Goal: Task Accomplishment & Management: Manage account settings

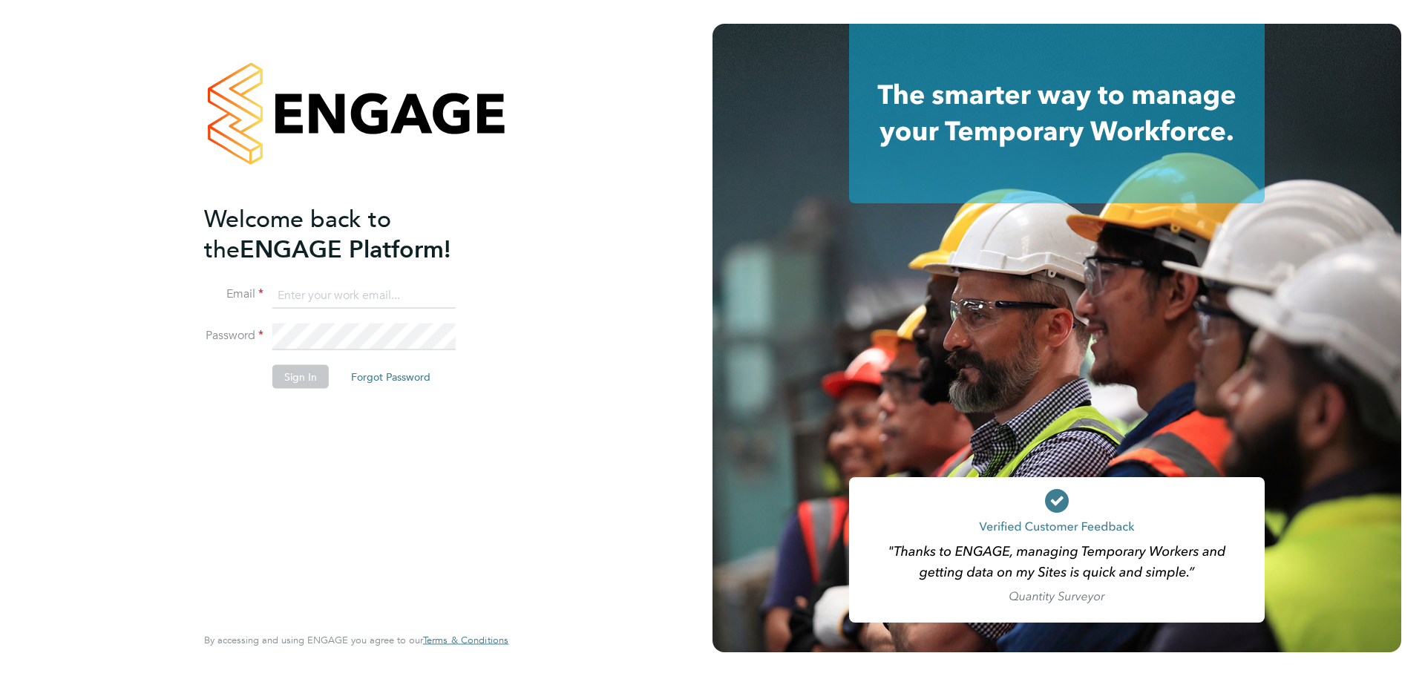
type input "tracy.omalley@uk.g4s.com"
click at [342, 483] on div "Welcome back to the ENGAGE Platform! Email tracy.omalley@uk.g4s.com Password Si…" at bounding box center [348, 412] width 289 height 418
click at [293, 374] on button "Sign In" at bounding box center [300, 376] width 56 height 24
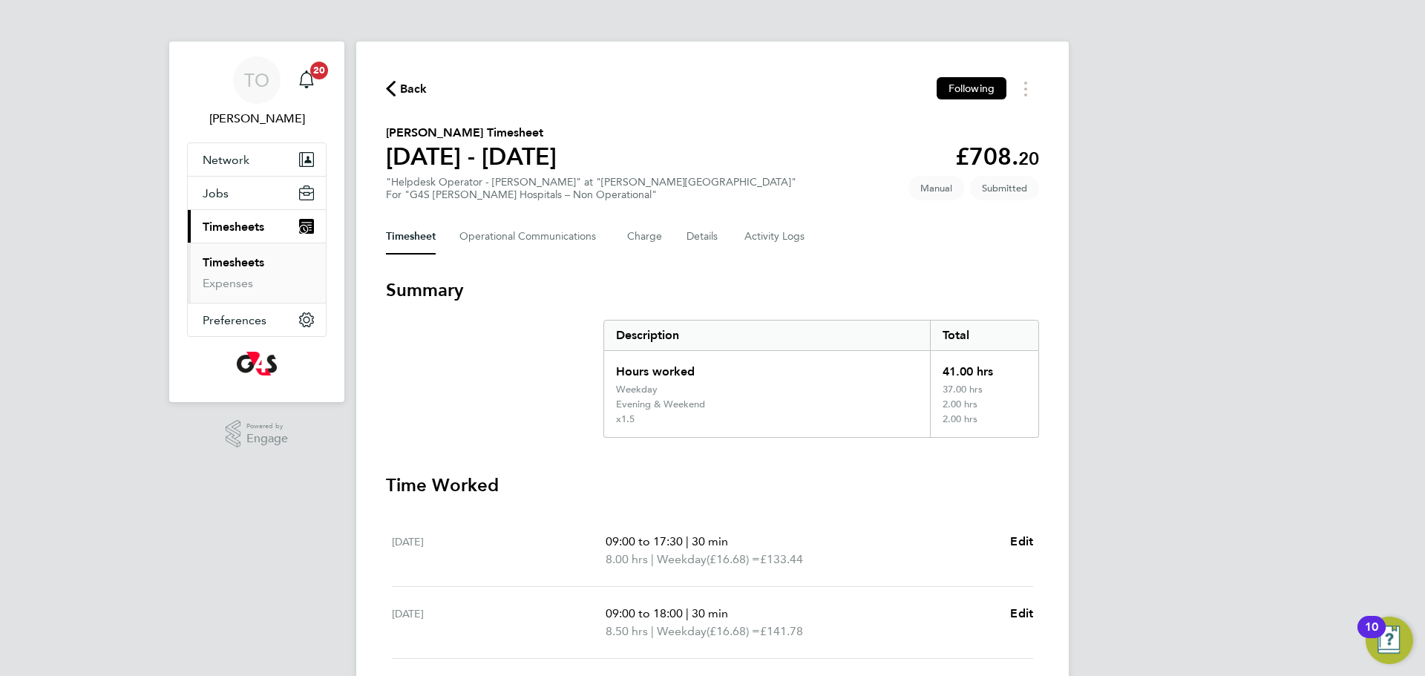
click at [241, 226] on span "Timesheets" at bounding box center [234, 227] width 62 height 14
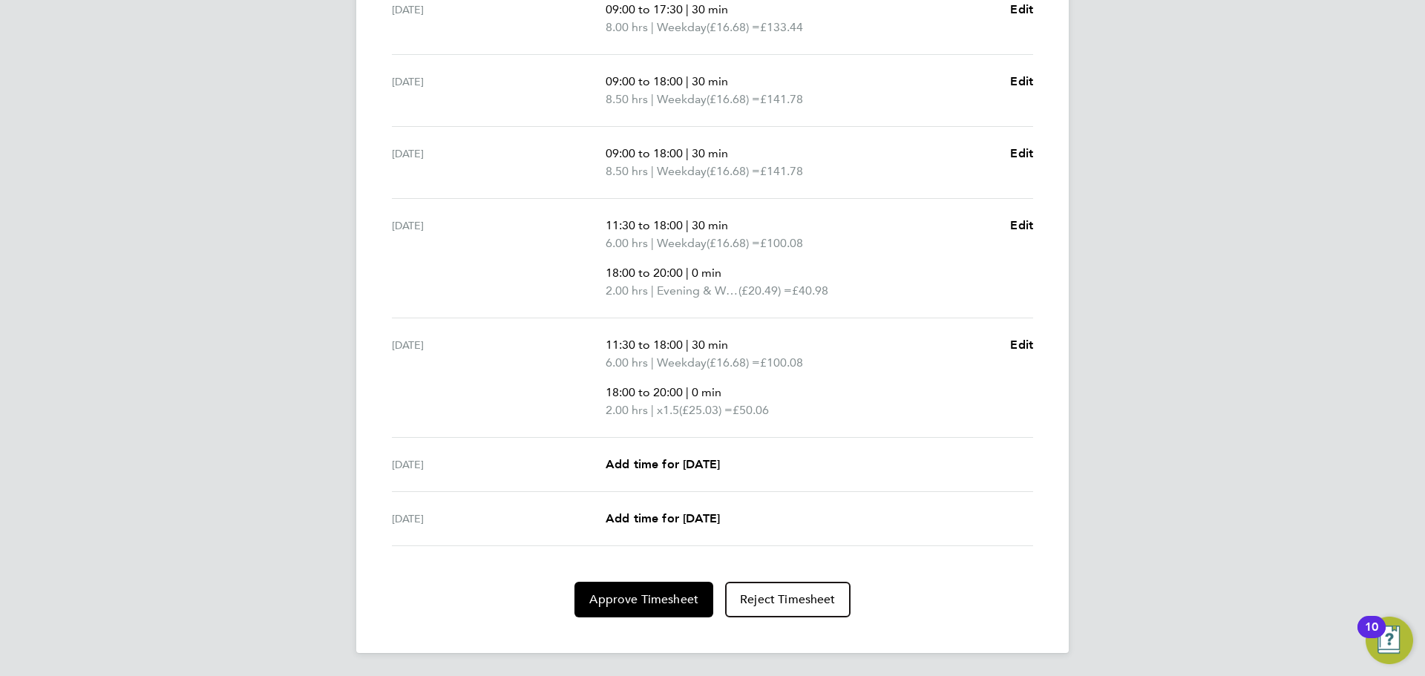
scroll to position [533, 0]
click at [650, 600] on span "Approve Timesheet" at bounding box center [643, 599] width 109 height 15
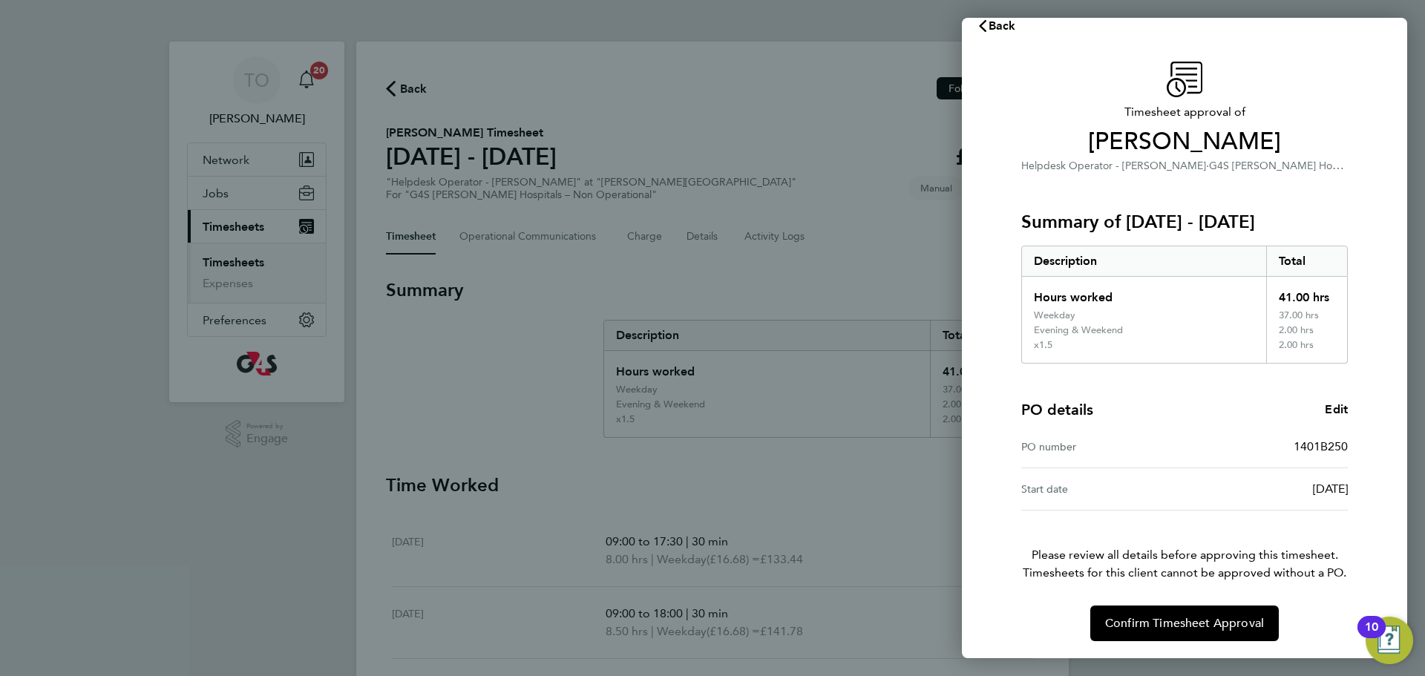
scroll to position [22, 0]
click at [1177, 622] on span "Confirm Timesheet Approval" at bounding box center [1184, 622] width 159 height 15
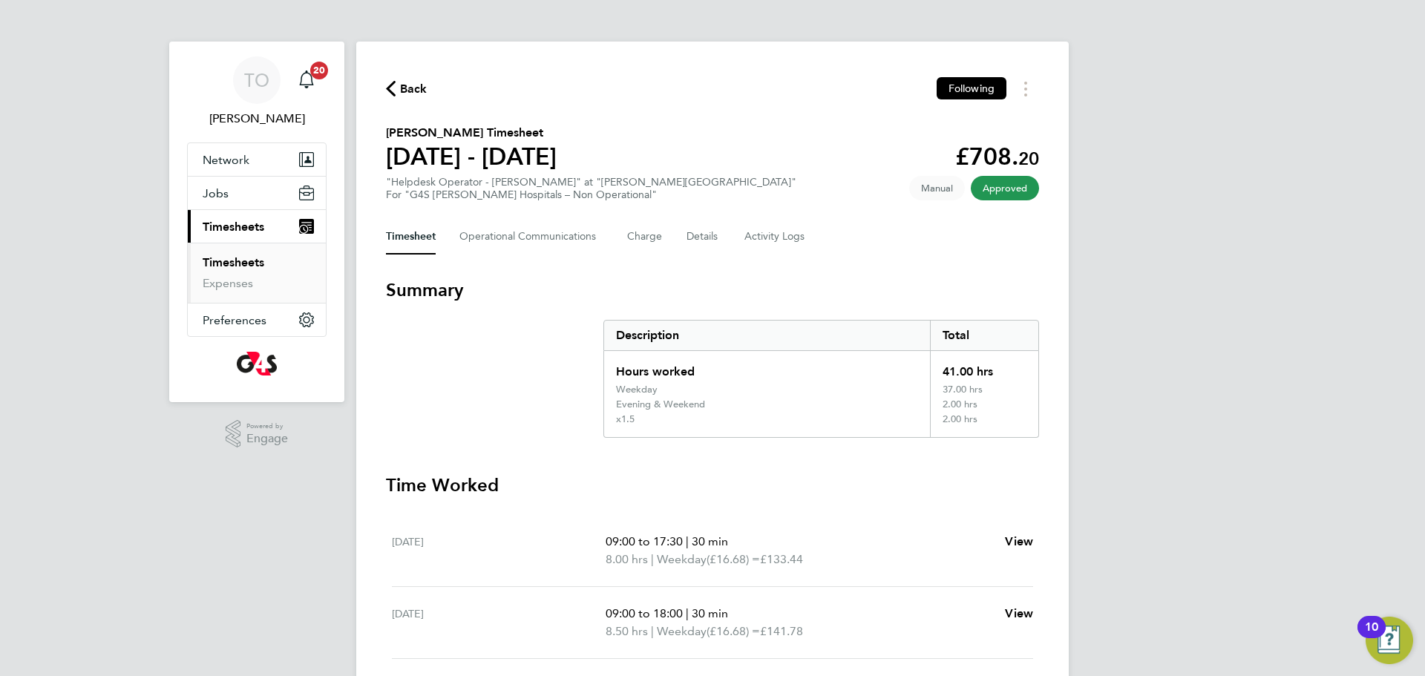
click at [404, 84] on span "Back" at bounding box center [413, 89] width 27 height 18
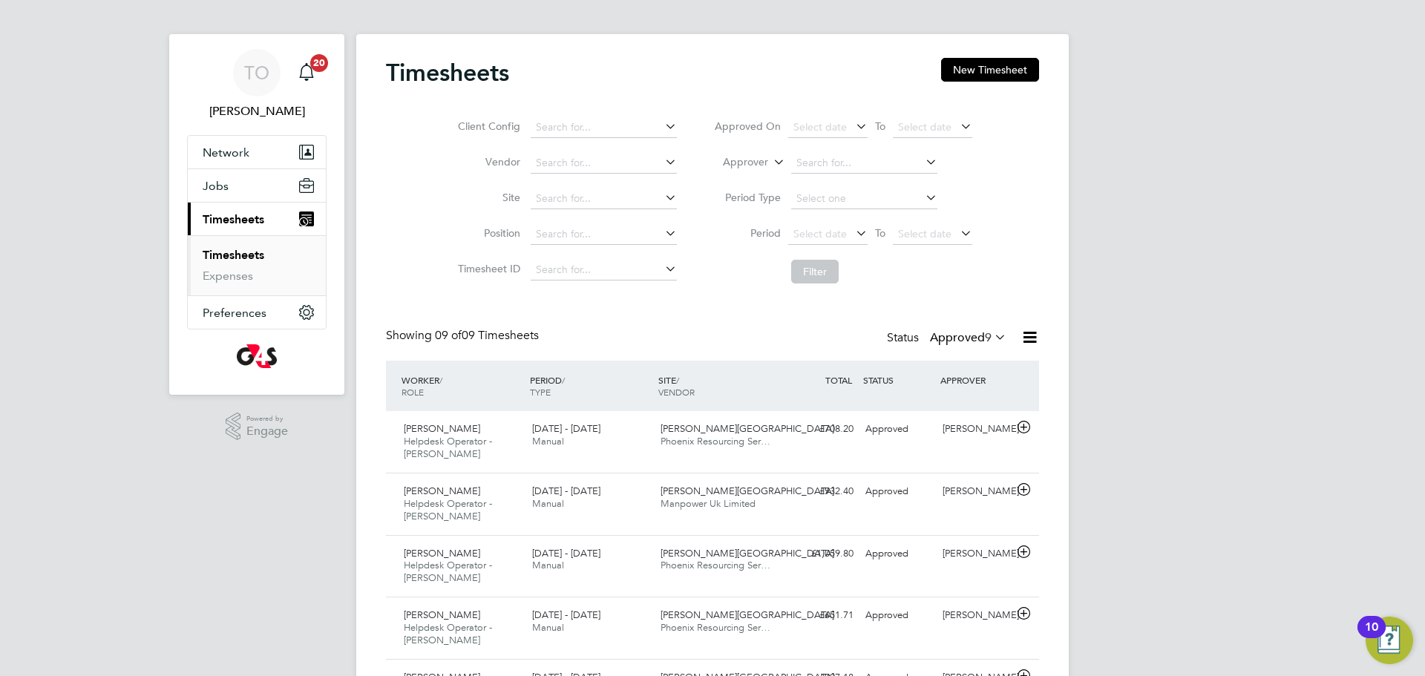
click at [992, 338] on icon at bounding box center [992, 337] width 0 height 21
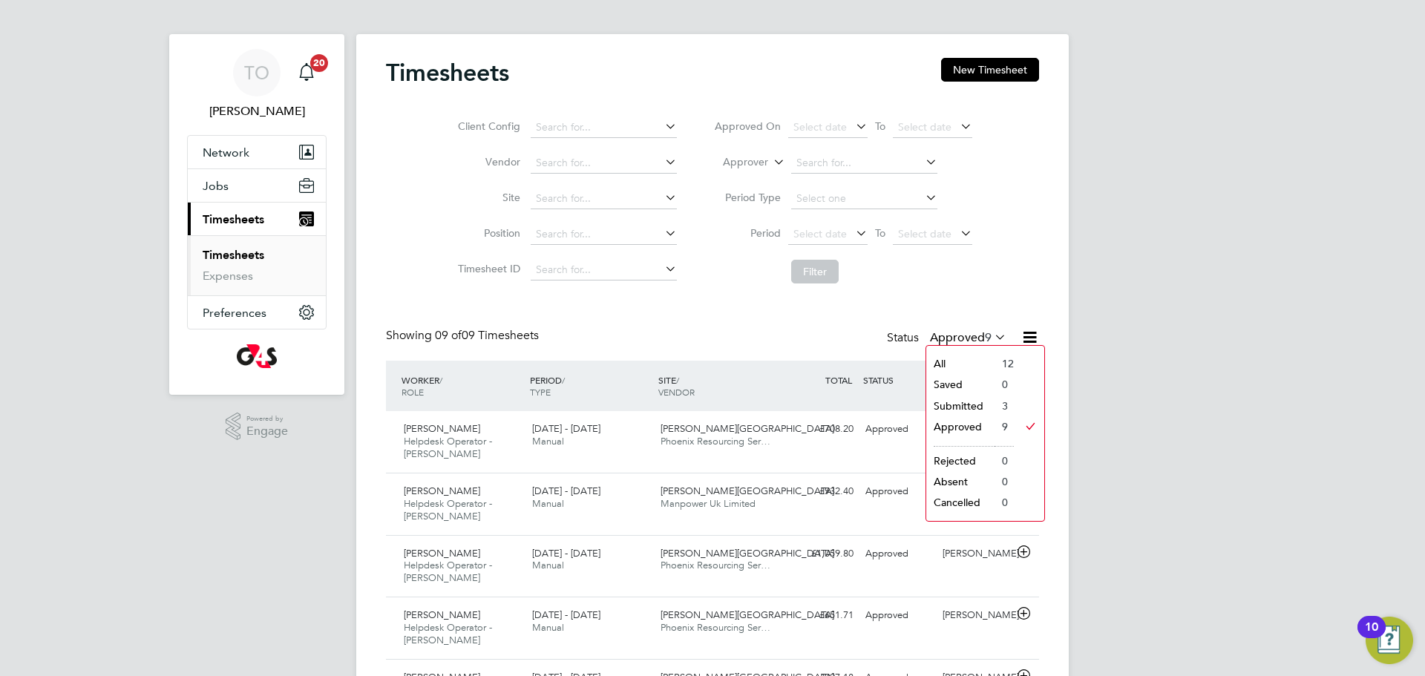
click at [969, 402] on li "Submitted" at bounding box center [960, 406] width 68 height 21
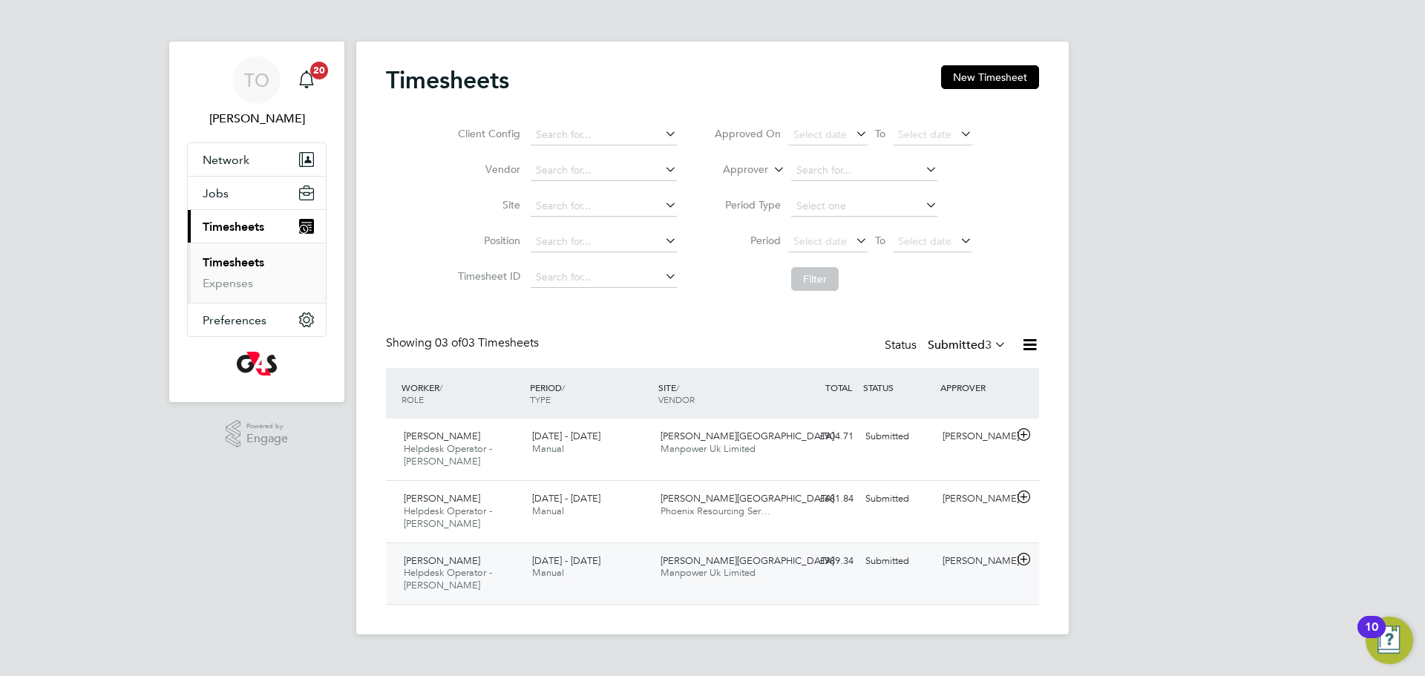
click at [705, 570] on span "Manpower Uk Limited" at bounding box center [708, 572] width 95 height 13
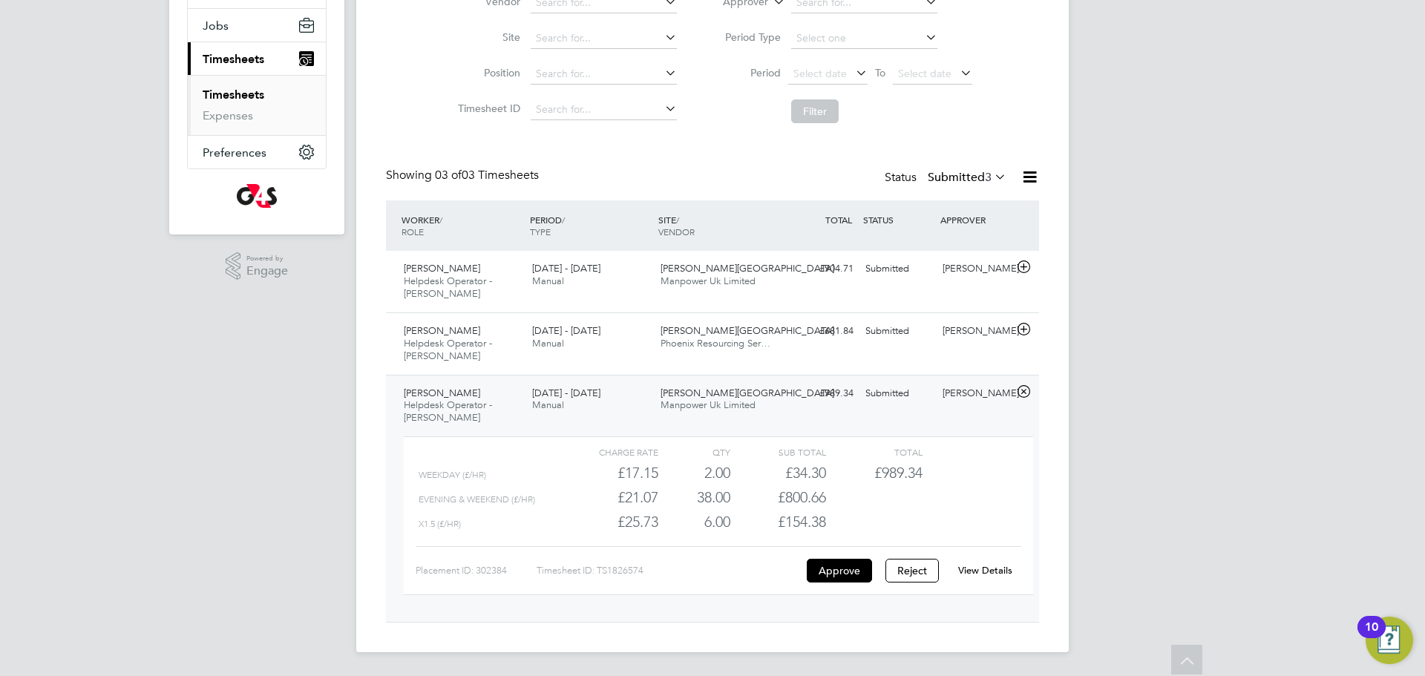
click at [972, 569] on link "View Details" at bounding box center [985, 570] width 54 height 13
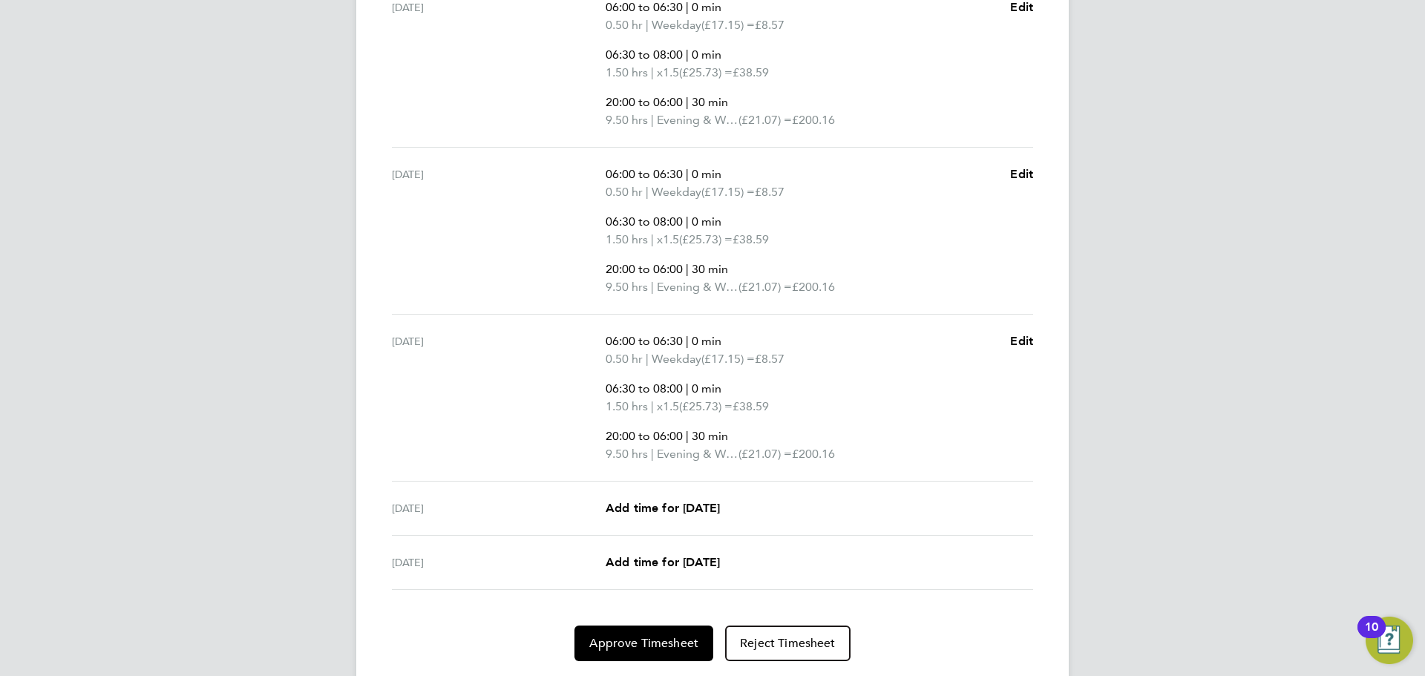
scroll to position [800, 0]
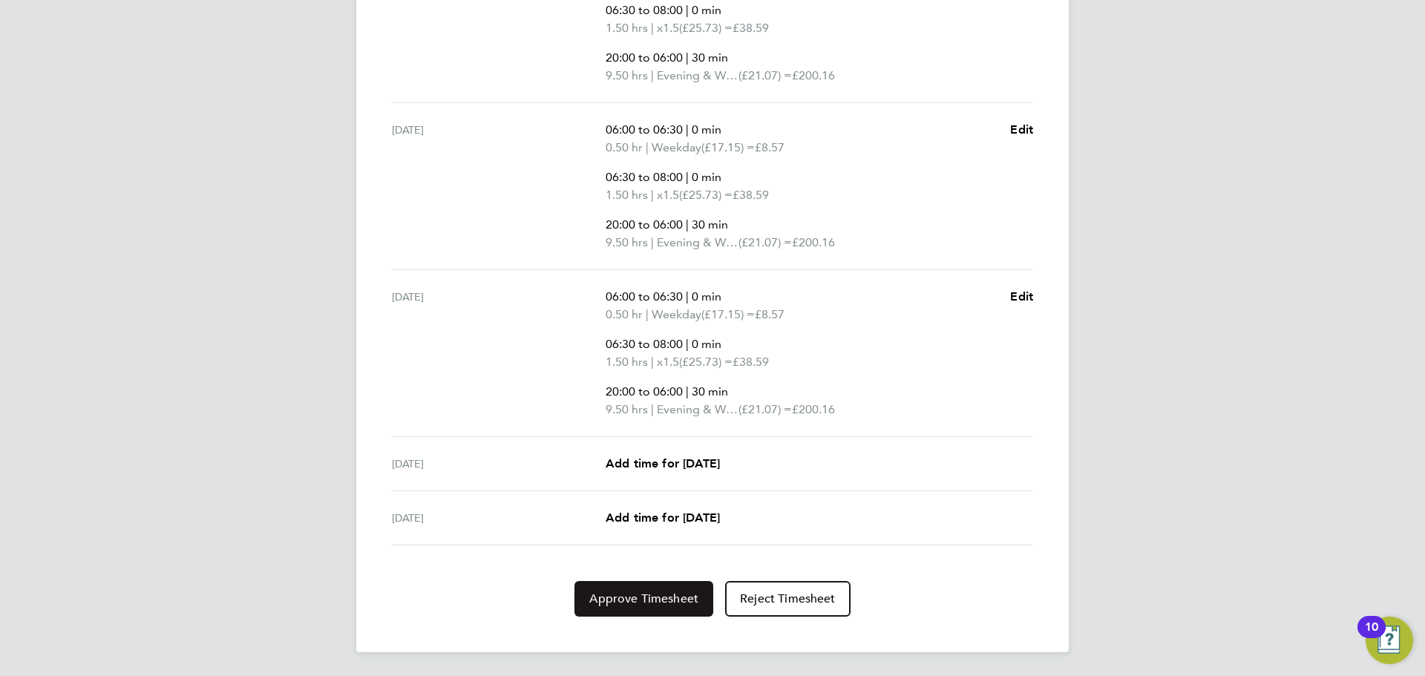
click at [645, 593] on span "Approve Timesheet" at bounding box center [643, 599] width 109 height 15
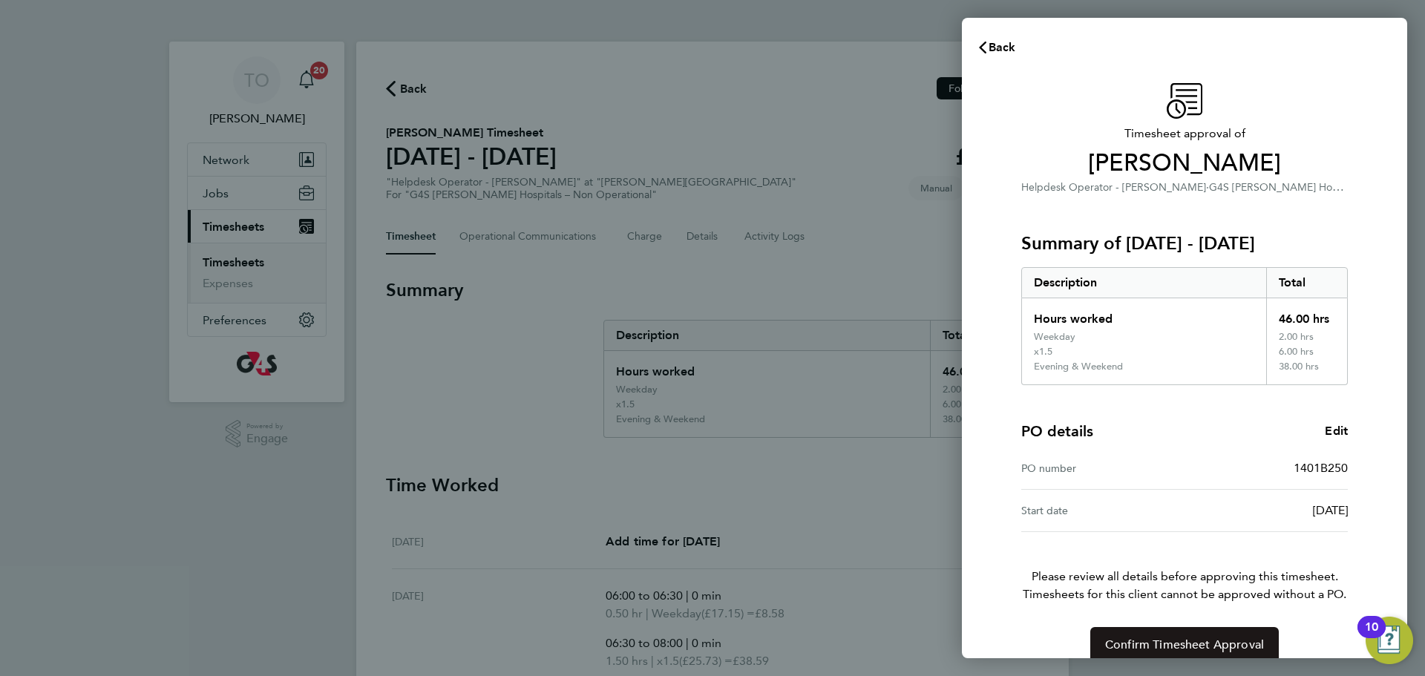
click at [1176, 643] on span "Confirm Timesheet Approval" at bounding box center [1184, 645] width 159 height 15
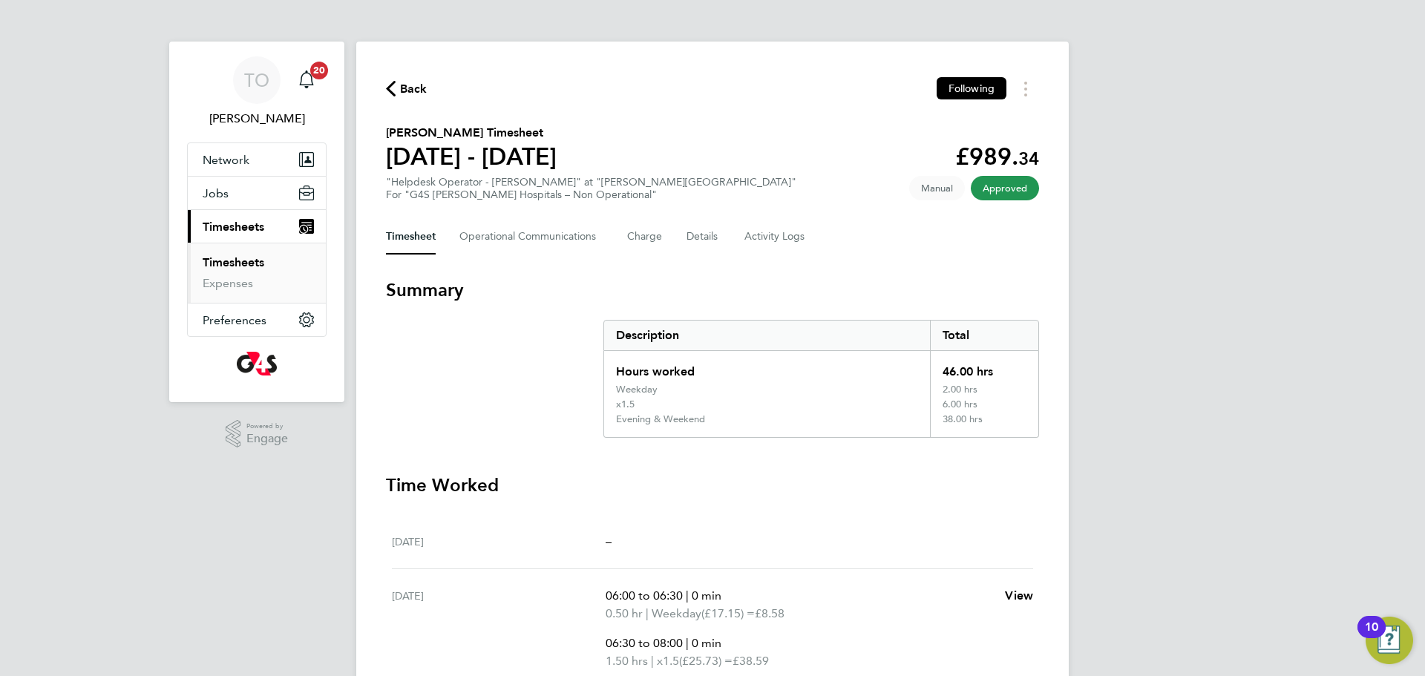
click at [405, 88] on span "Back" at bounding box center [413, 89] width 27 height 18
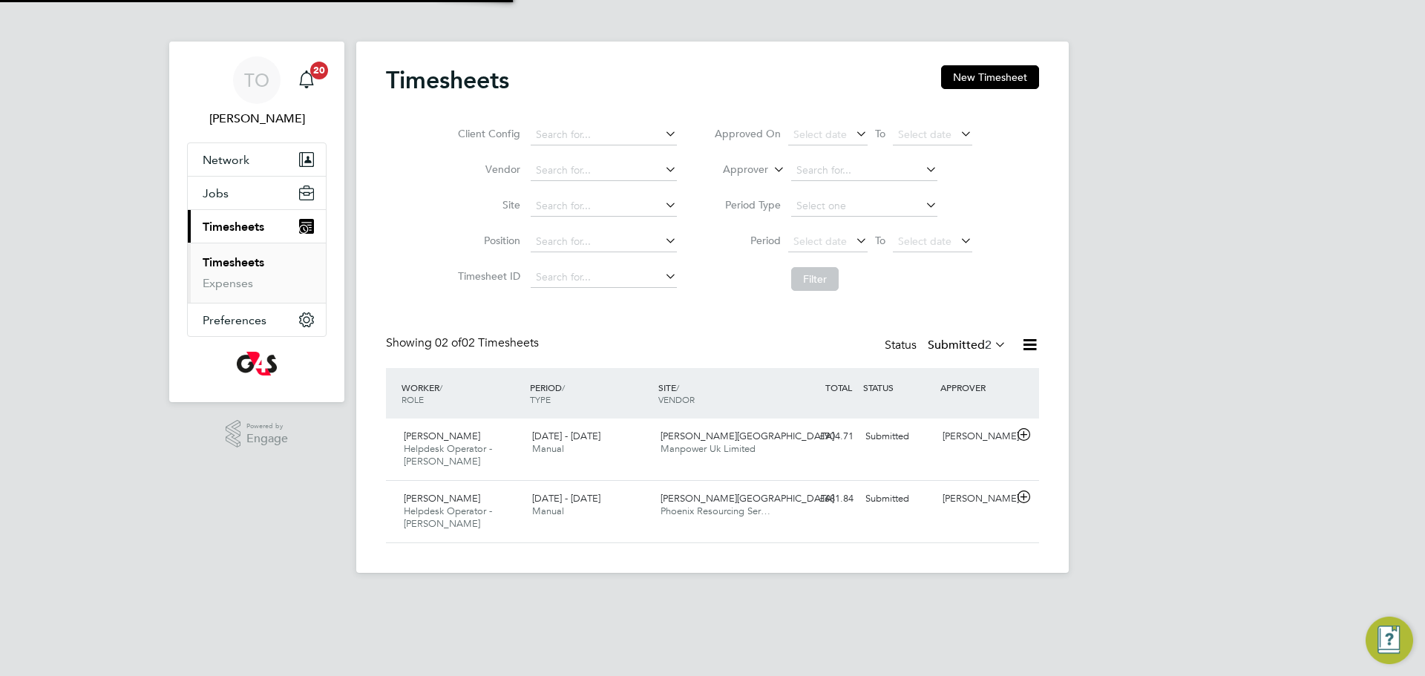
scroll to position [38, 129]
click at [661, 494] on span "[PERSON_NAME][GEOGRAPHIC_DATA]" at bounding box center [748, 498] width 174 height 13
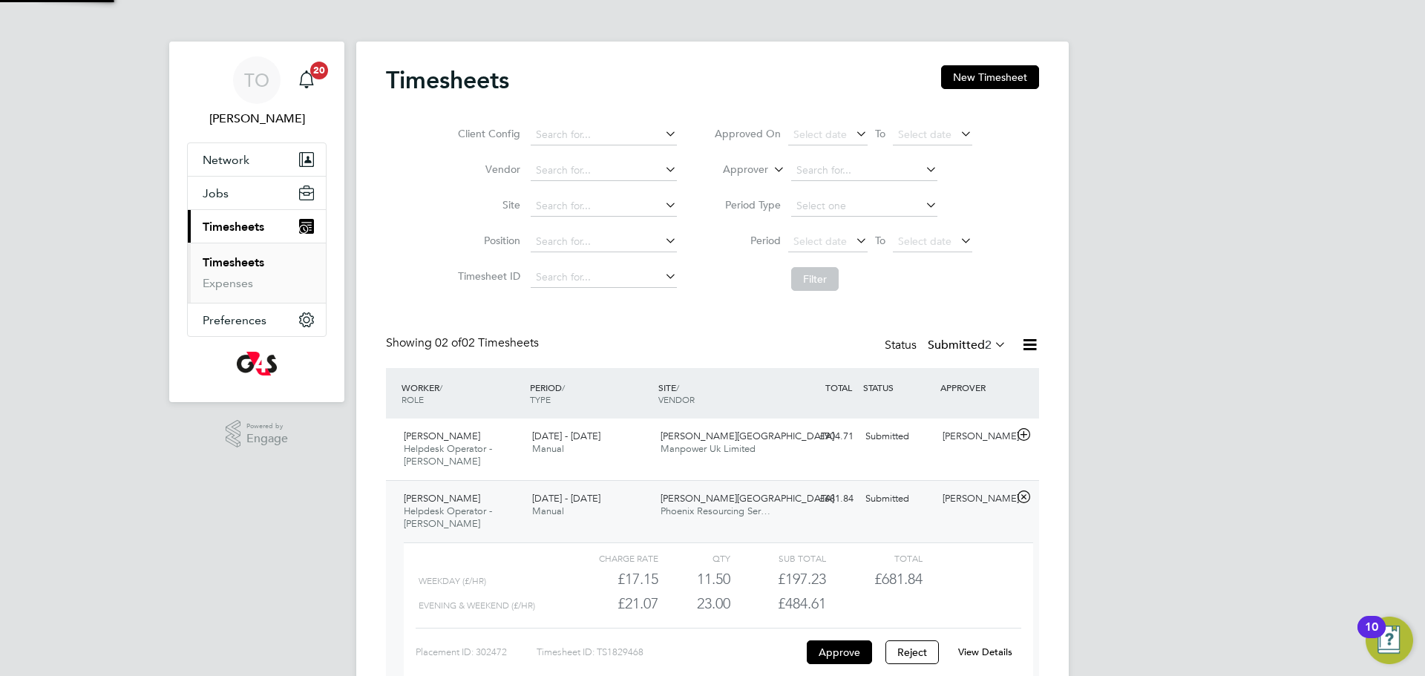
scroll to position [25, 145]
click at [1003, 655] on link "View Details" at bounding box center [985, 652] width 54 height 13
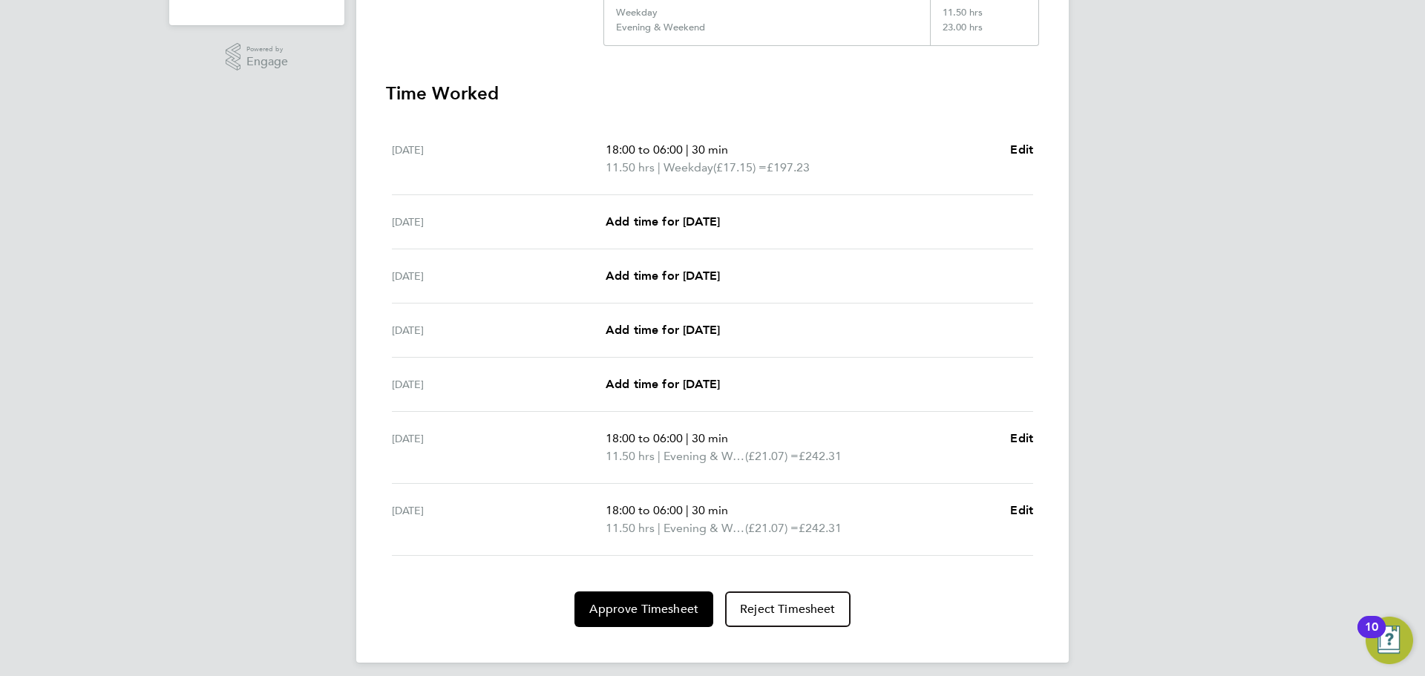
scroll to position [387, 0]
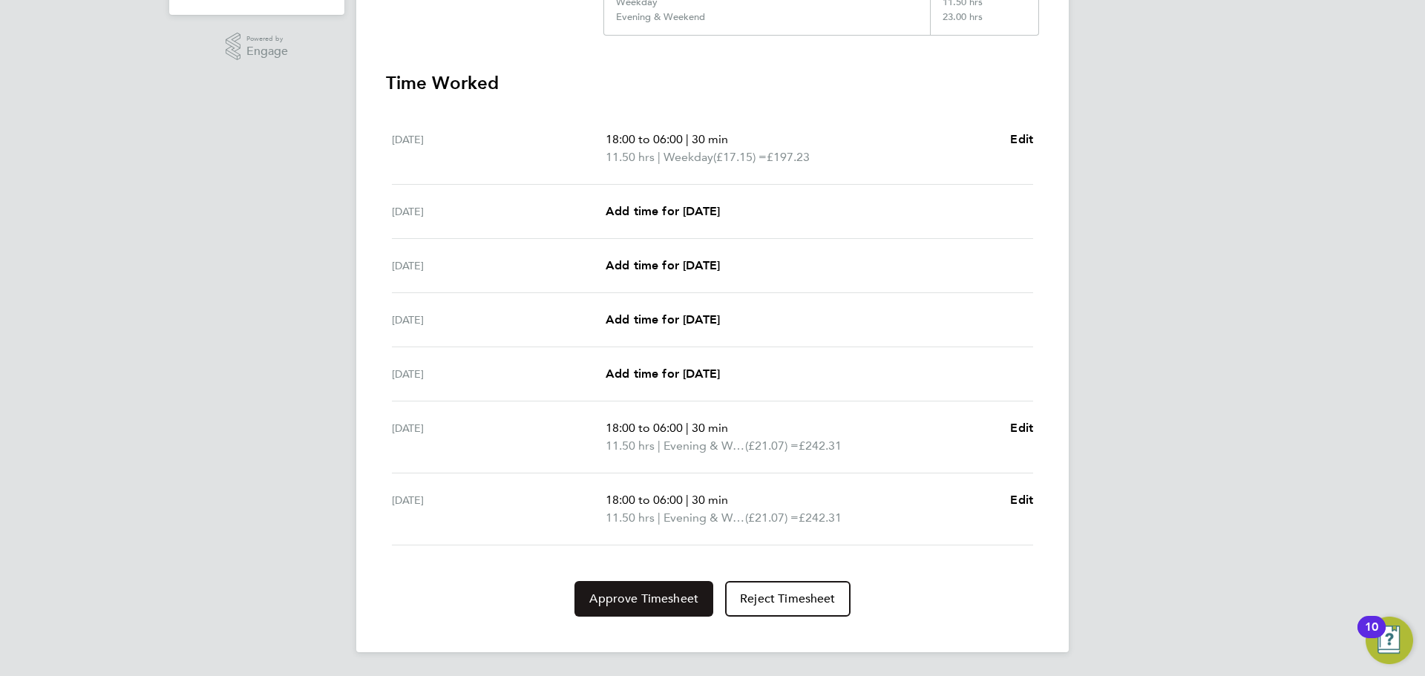
click at [609, 592] on span "Approve Timesheet" at bounding box center [643, 599] width 109 height 15
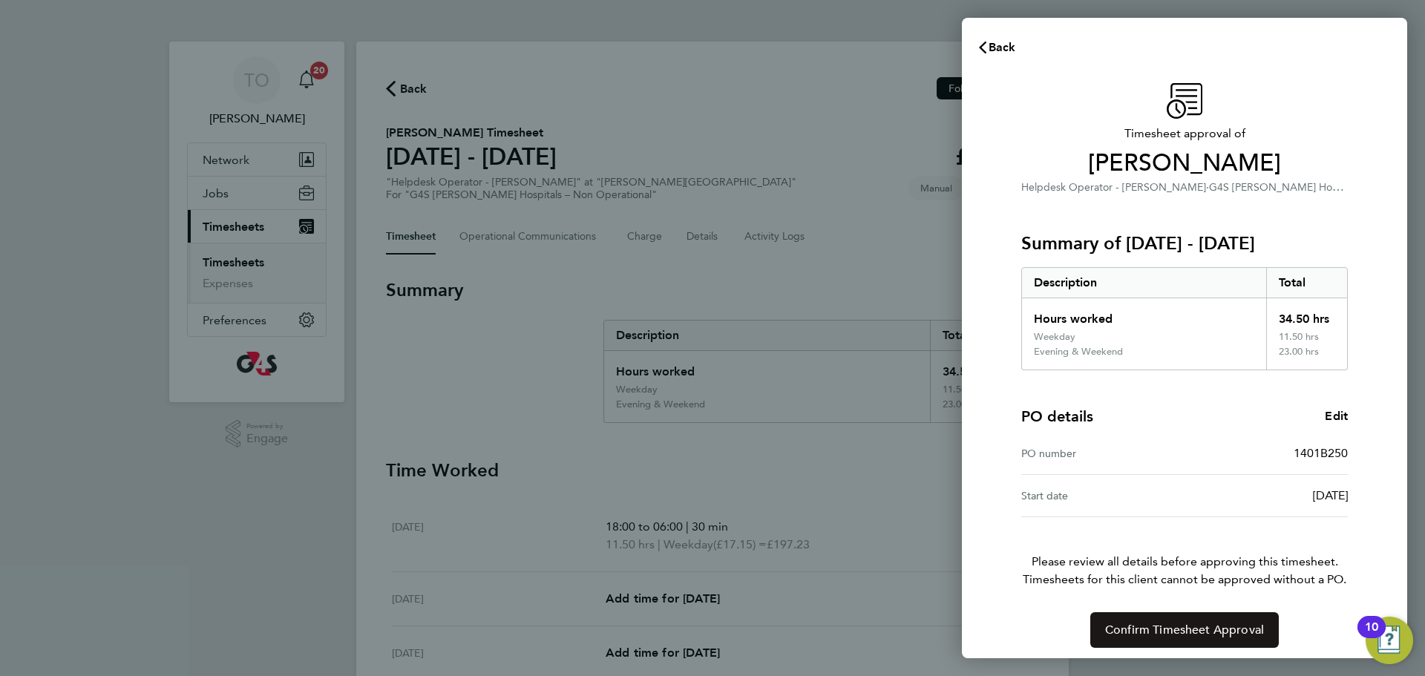
click at [1167, 623] on span "Confirm Timesheet Approval" at bounding box center [1184, 630] width 159 height 15
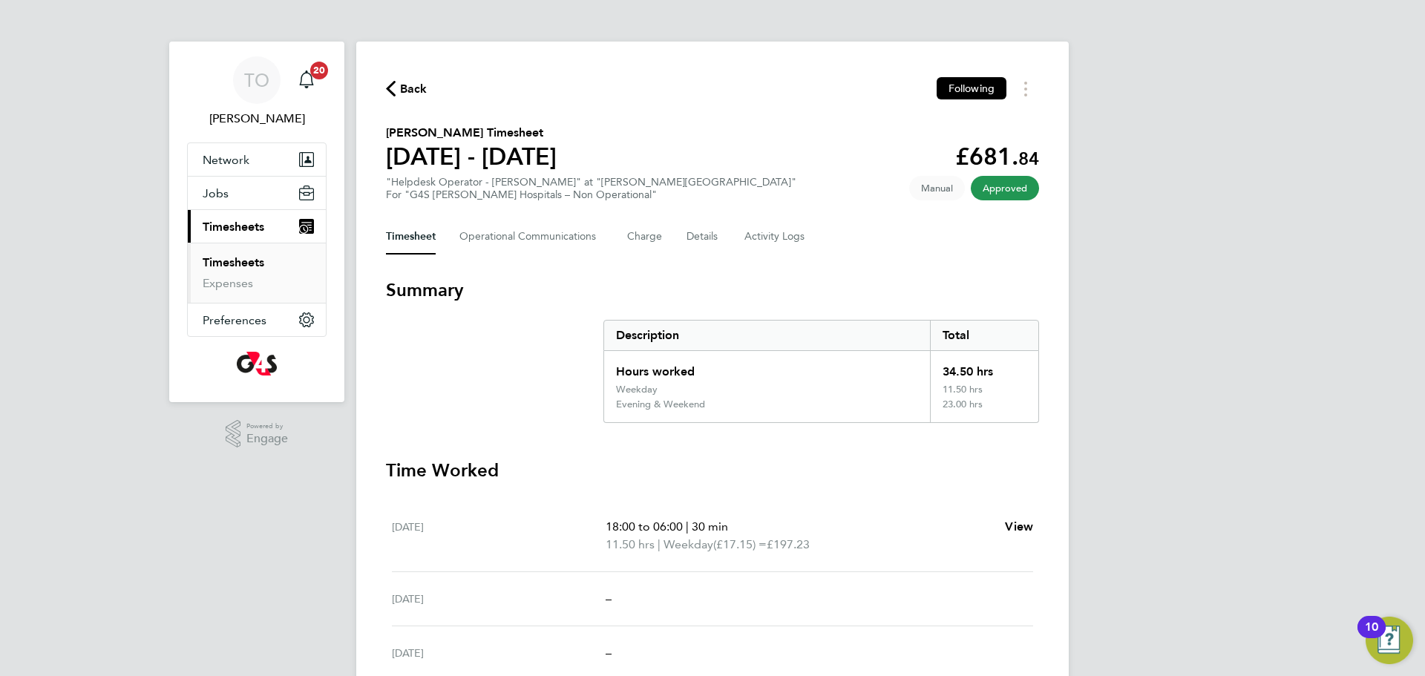
click at [410, 82] on span "Back" at bounding box center [413, 89] width 27 height 18
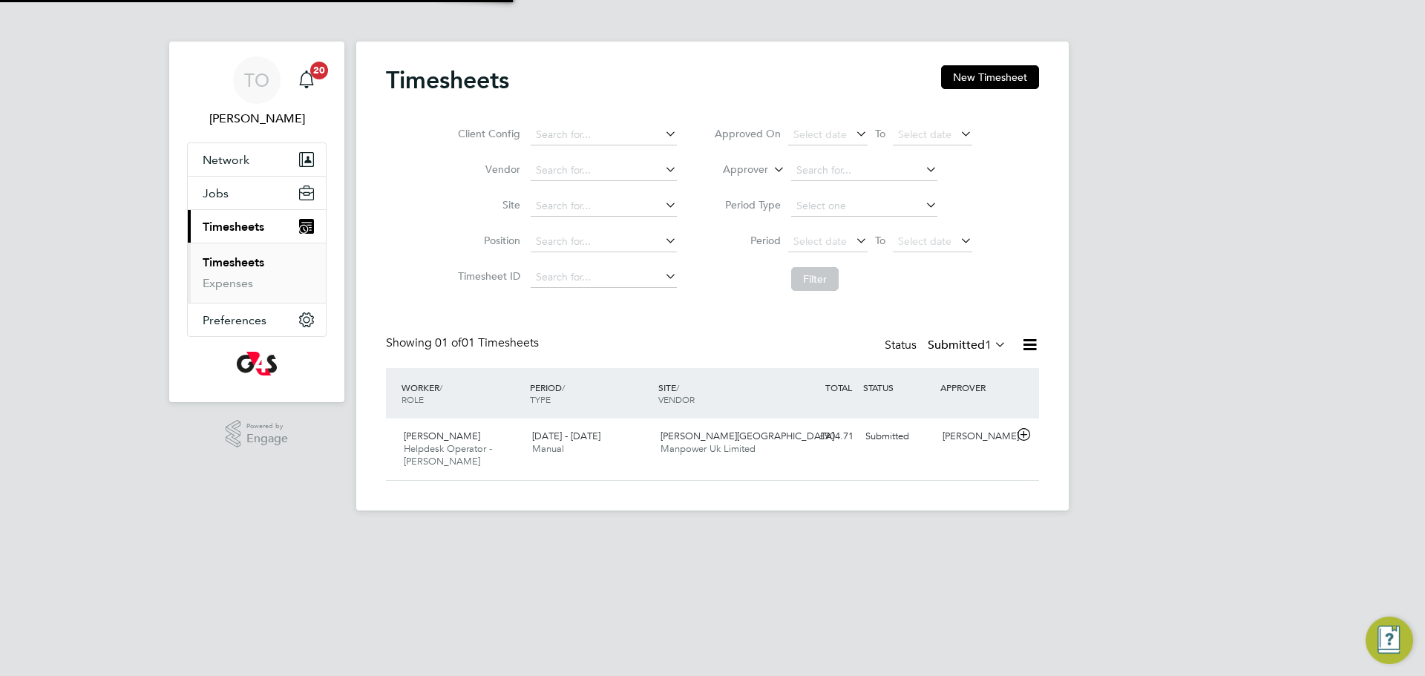
scroll to position [38, 129]
click at [496, 446] on div "Michelle Ibanez-Martín Helpdesk Operator - Churchill 22 - 28 Sep 2025" at bounding box center [462, 450] width 128 height 50
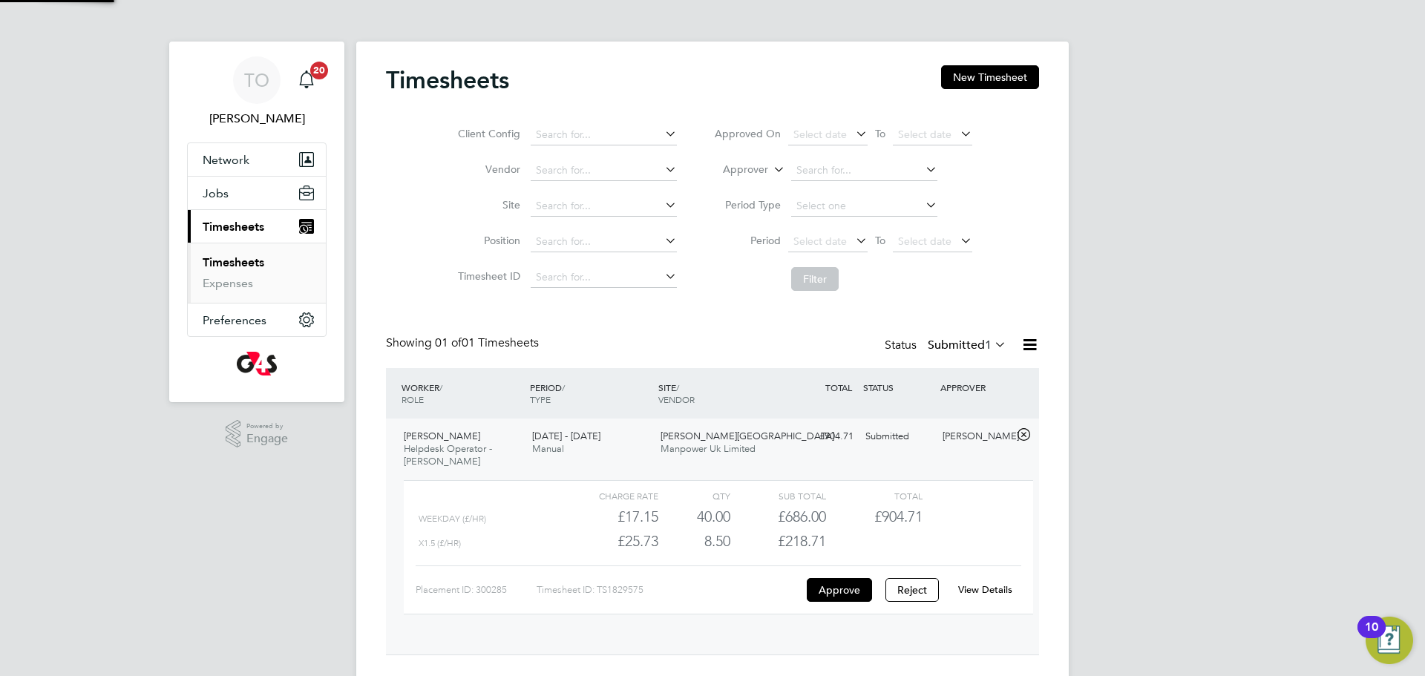
scroll to position [25, 145]
click at [991, 590] on link "View Details" at bounding box center [985, 589] width 54 height 13
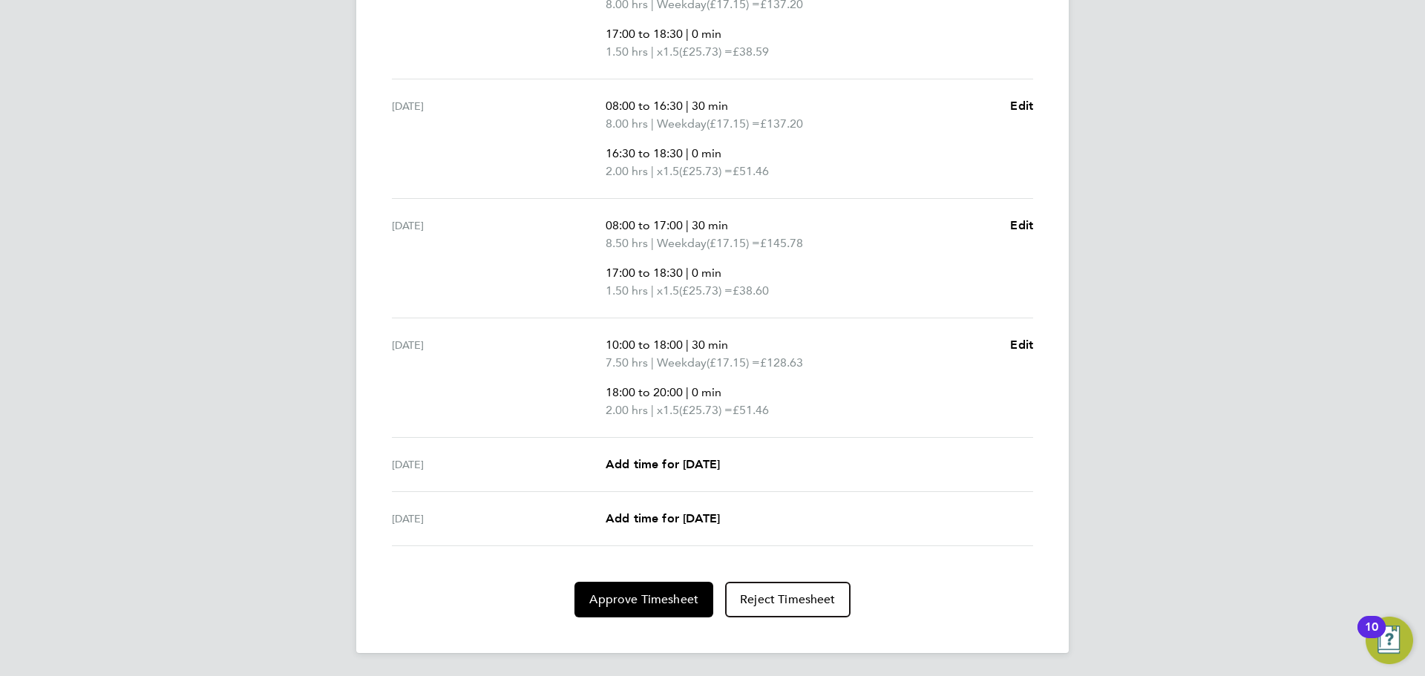
scroll to position [661, 0]
click at [640, 602] on span "Approve Timesheet" at bounding box center [643, 599] width 109 height 15
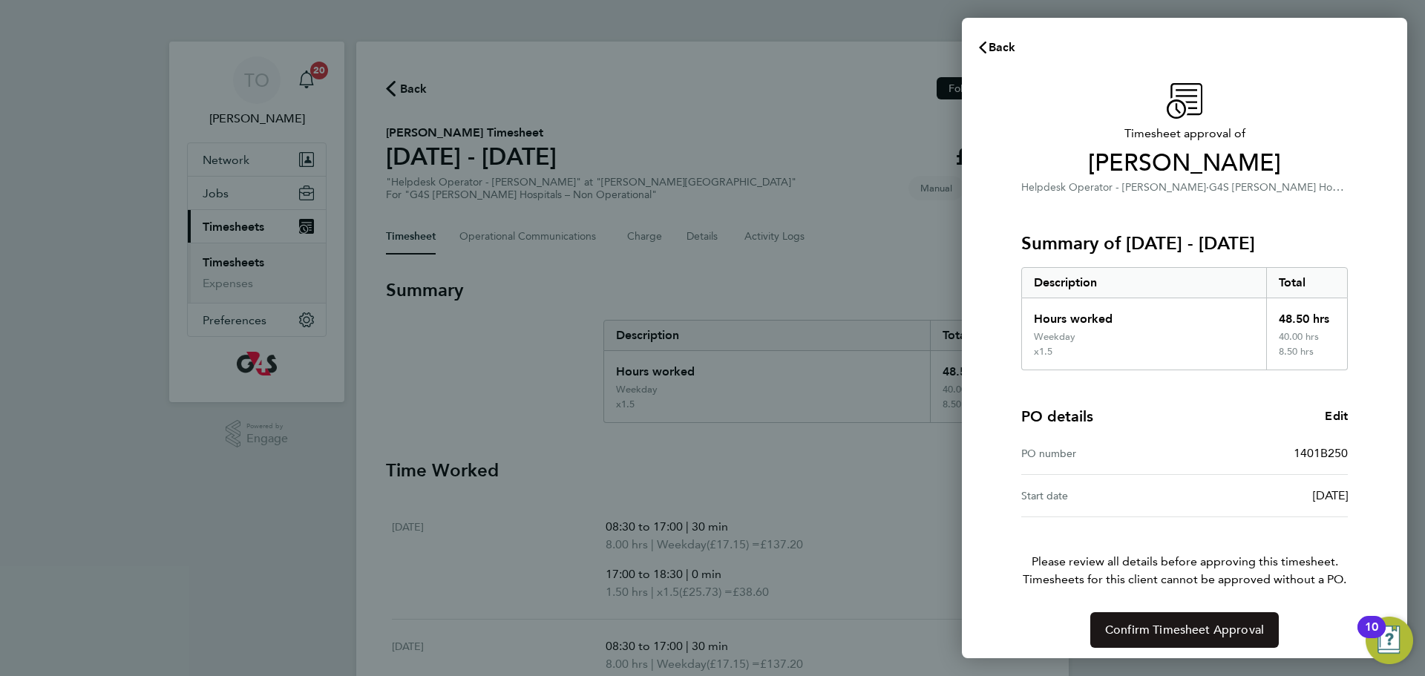
click at [1156, 637] on span "Confirm Timesheet Approval" at bounding box center [1184, 630] width 159 height 15
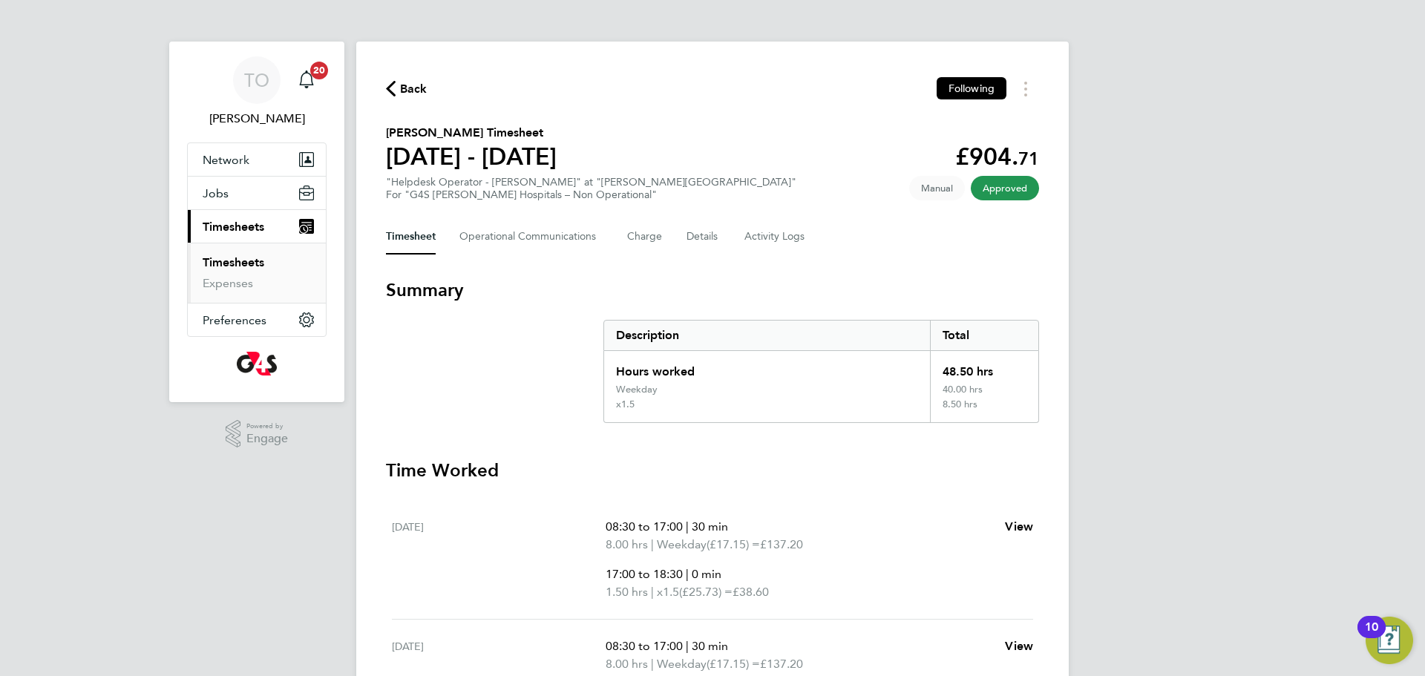
click at [406, 88] on span "Back" at bounding box center [413, 89] width 27 height 18
